Goal: Task Accomplishment & Management: Use online tool/utility

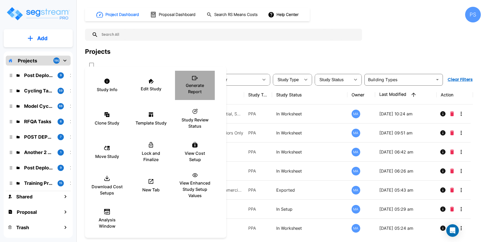
click at [194, 87] on p "Generate Report" at bounding box center [194, 88] width 31 height 13
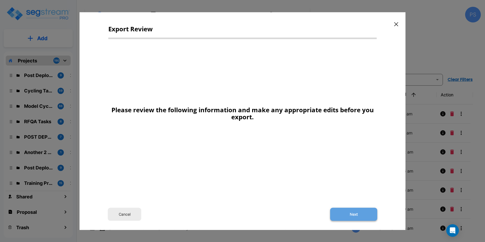
click at [347, 215] on button "Next" at bounding box center [353, 214] width 47 height 13
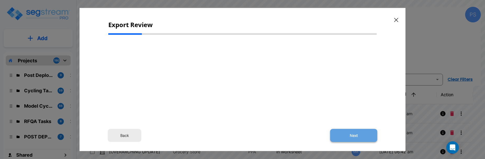
click at [358, 137] on button "Next" at bounding box center [353, 135] width 47 height 13
click at [131, 137] on button "Back" at bounding box center [124, 135] width 33 height 13
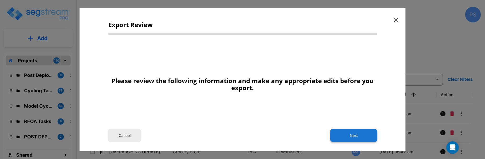
click at [371, 136] on button "Next" at bounding box center [353, 135] width 47 height 13
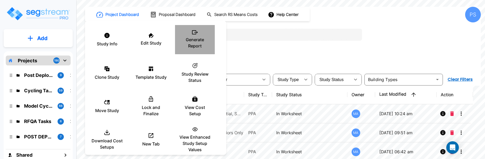
click at [199, 48] on p "Generate Report" at bounding box center [194, 43] width 31 height 13
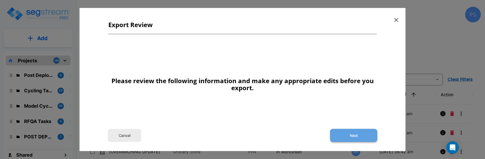
click at [349, 134] on button "Next" at bounding box center [353, 135] width 47 height 13
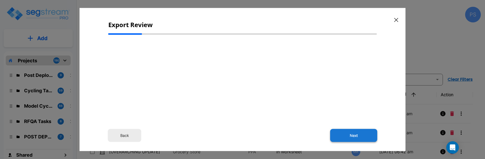
click at [363, 133] on button "Next" at bounding box center [353, 135] width 47 height 13
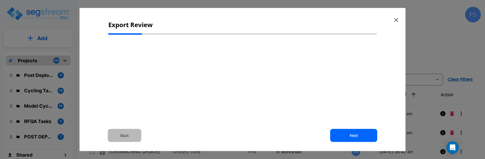
click at [127, 141] on button "Back" at bounding box center [124, 135] width 33 height 13
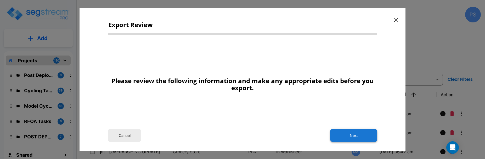
click at [355, 141] on button "Next" at bounding box center [353, 135] width 47 height 13
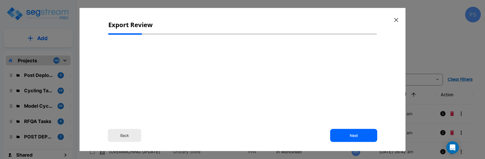
click at [123, 141] on button "Back" at bounding box center [124, 135] width 33 height 13
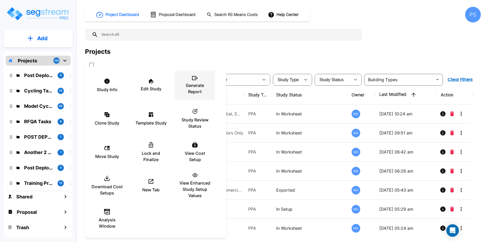
click at [203, 85] on p "Generate Report" at bounding box center [194, 88] width 31 height 13
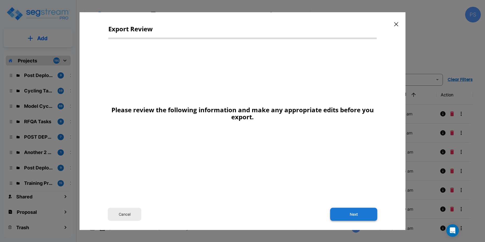
click at [347, 214] on button "Next" at bounding box center [353, 214] width 47 height 13
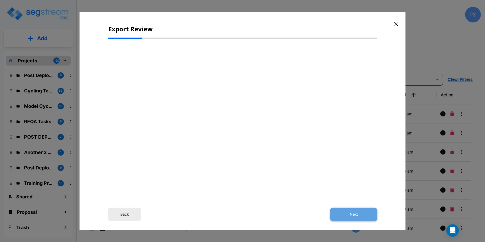
click at [352, 213] on button "Next" at bounding box center [353, 214] width 47 height 13
click at [125, 214] on button "Back" at bounding box center [124, 214] width 33 height 13
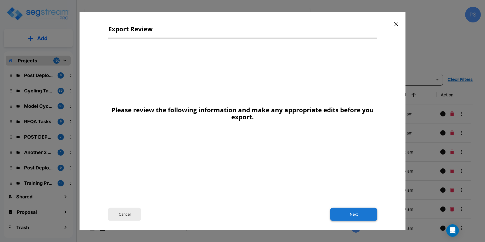
click at [348, 218] on button "Next" at bounding box center [353, 214] width 47 height 13
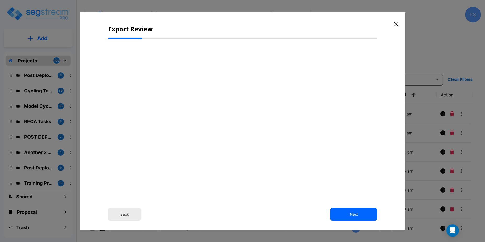
click at [395, 23] on icon "button" at bounding box center [396, 24] width 4 height 4
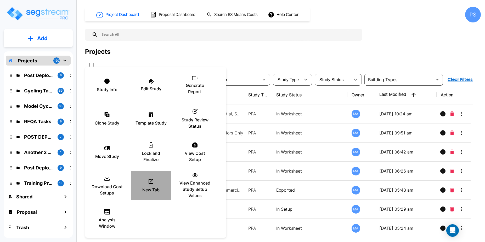
click at [155, 185] on div "New Tab" at bounding box center [150, 186] width 31 height 26
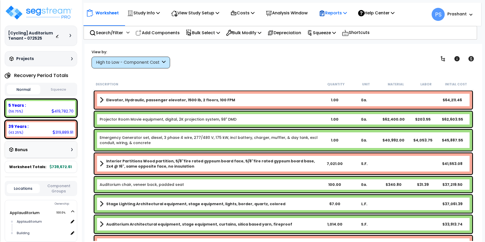
click at [335, 12] on p "Reports" at bounding box center [333, 12] width 28 height 7
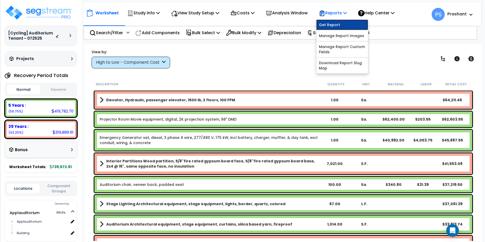
click at [334, 24] on link "Get Report" at bounding box center [342, 25] width 52 height 10
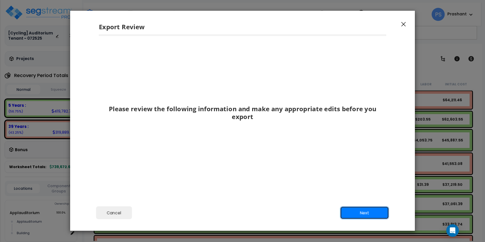
click at [363, 215] on button "Next" at bounding box center [364, 213] width 49 height 13
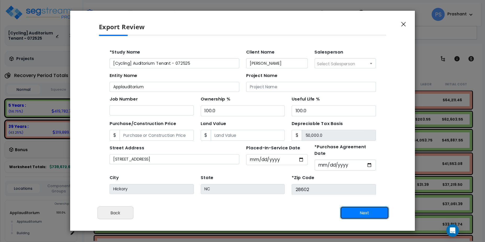
scroll to position [46, 0]
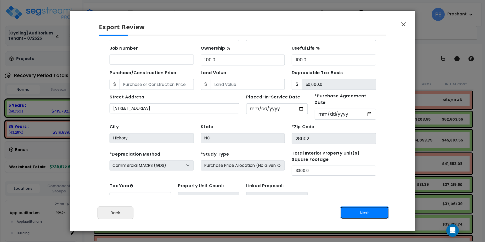
click at [364, 211] on button "Next" at bounding box center [364, 213] width 49 height 13
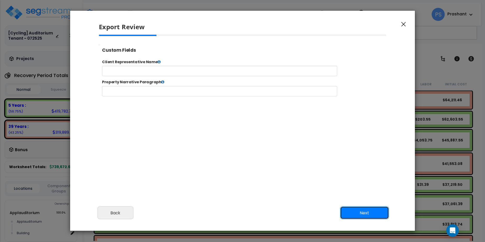
scroll to position [11, 0]
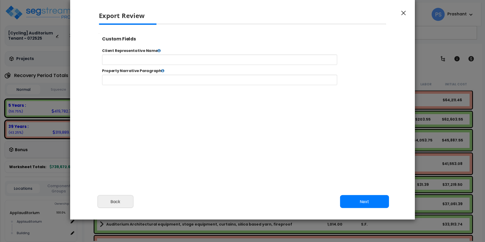
select select "2025"
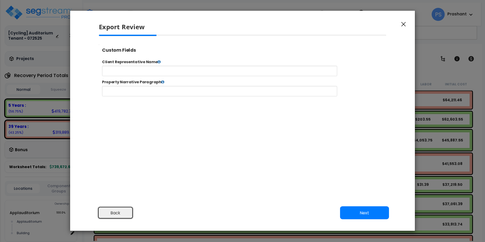
click at [117, 213] on button "Back" at bounding box center [116, 213] width 36 height 13
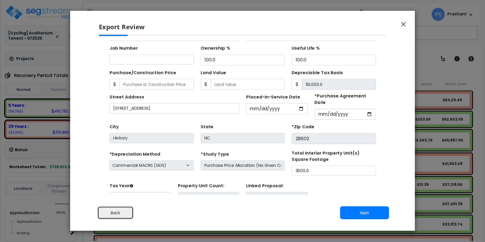
scroll to position [16, 0]
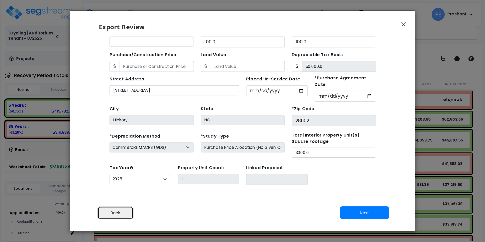
click at [119, 219] on button "Back" at bounding box center [116, 213] width 36 height 13
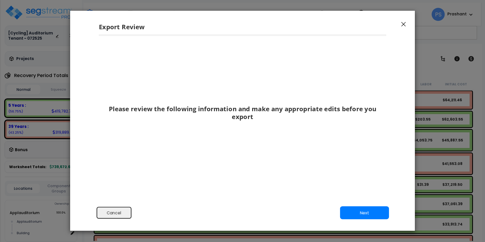
click at [123, 215] on button "Cancel" at bounding box center [114, 213] width 36 height 13
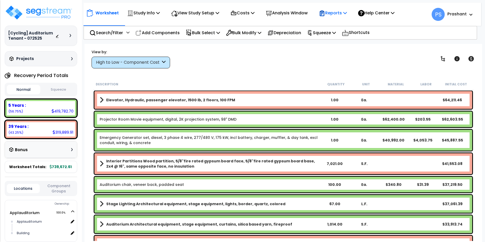
click at [340, 12] on p "Reports" at bounding box center [333, 12] width 28 height 7
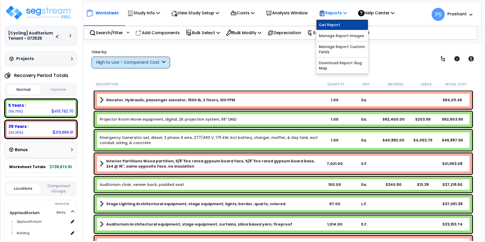
click at [338, 21] on link "Get Report" at bounding box center [342, 25] width 52 height 10
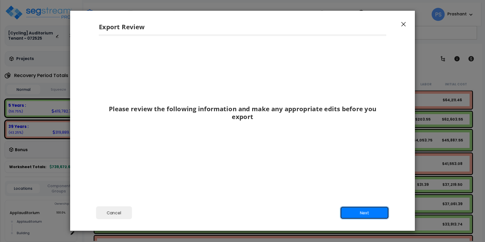
click at [359, 216] on button "Next" at bounding box center [364, 213] width 49 height 13
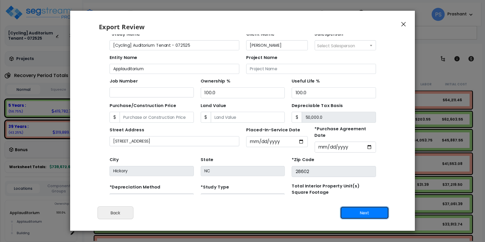
click at [359, 216] on button "Next" at bounding box center [364, 213] width 49 height 13
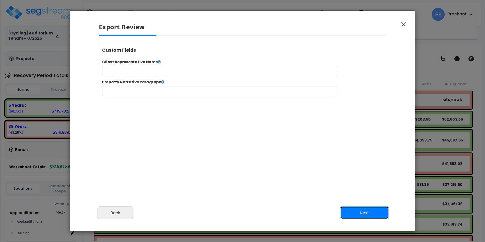
click at [359, 216] on button "Next" at bounding box center [364, 213] width 49 height 13
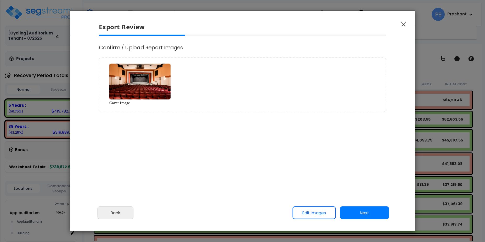
scroll to position [1, 0]
select select "2025"
click at [402, 25] on icon "button" at bounding box center [403, 24] width 4 height 5
